Goal: Transaction & Acquisition: Purchase product/service

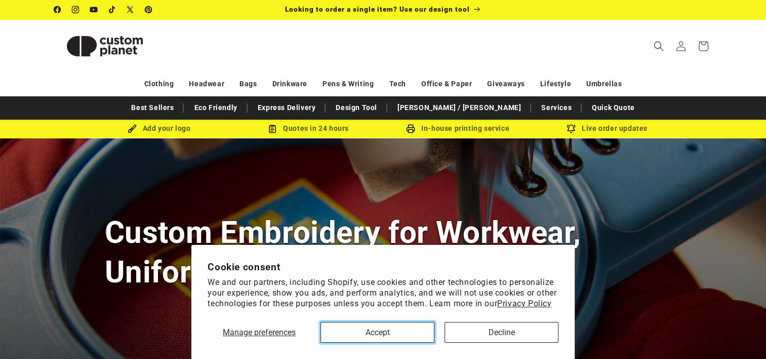
click at [404, 336] on button "Accept" at bounding box center [378, 332] width 114 height 21
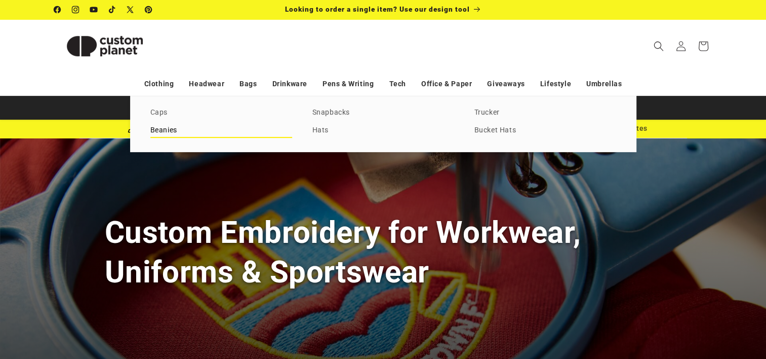
click at [171, 128] on link "Beanies" at bounding box center [221, 131] width 142 height 14
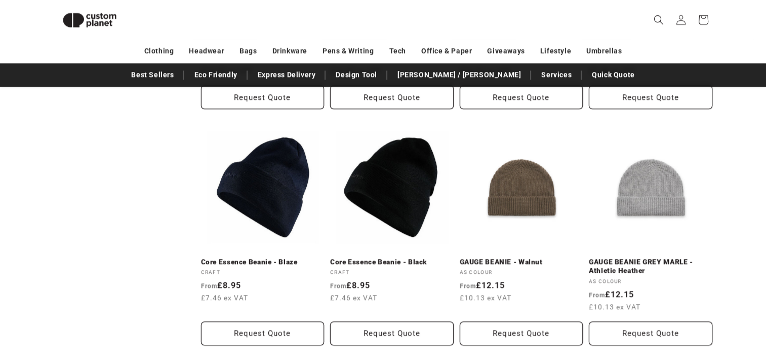
scroll to position [1151, 0]
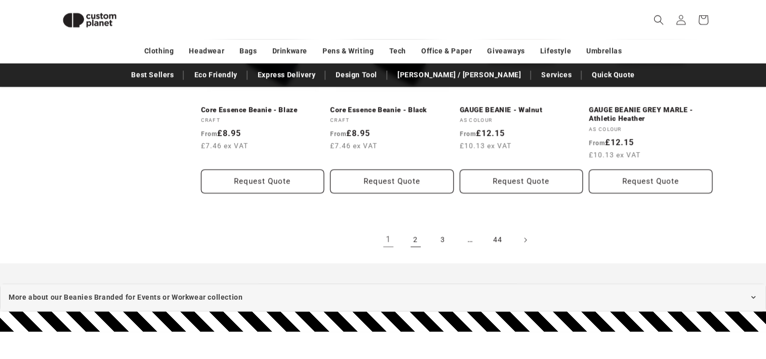
click at [417, 230] on link "2" at bounding box center [416, 239] width 22 height 22
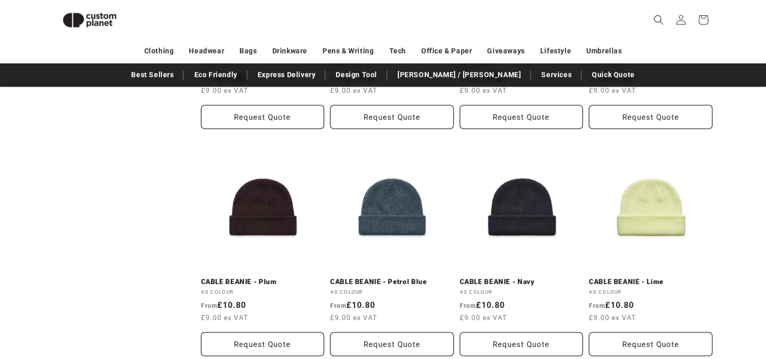
scroll to position [543, 0]
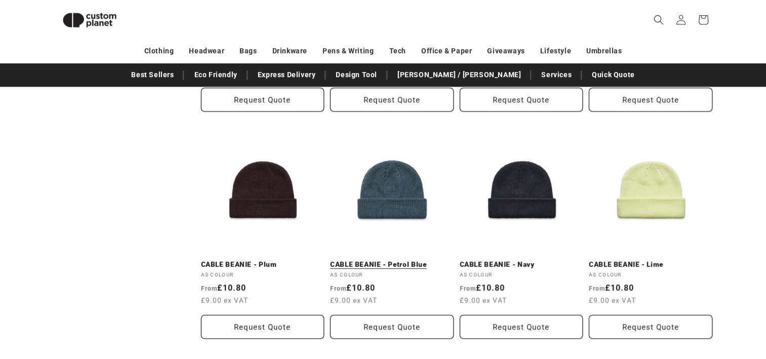
click at [400, 260] on link "CABLE BEANIE - Petrol Blue" at bounding box center [392, 264] width 124 height 9
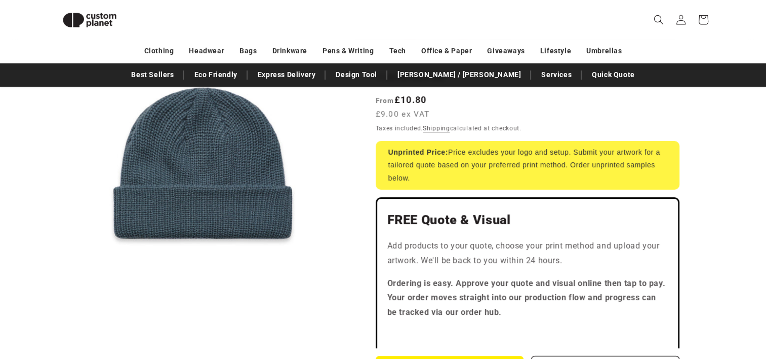
scroll to position [138, 0]
